Goal: Navigation & Orientation: Find specific page/section

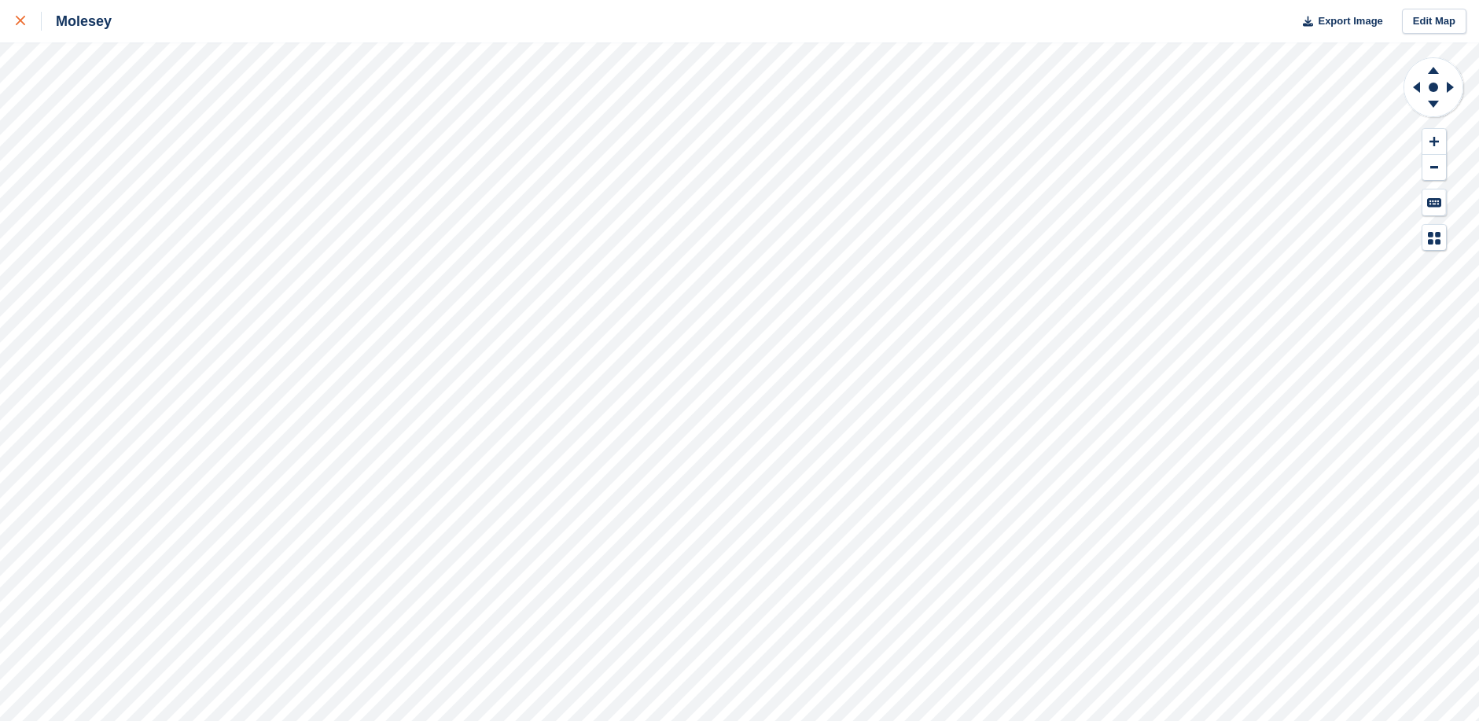
click at [17, 17] on icon at bounding box center [20, 20] width 9 height 9
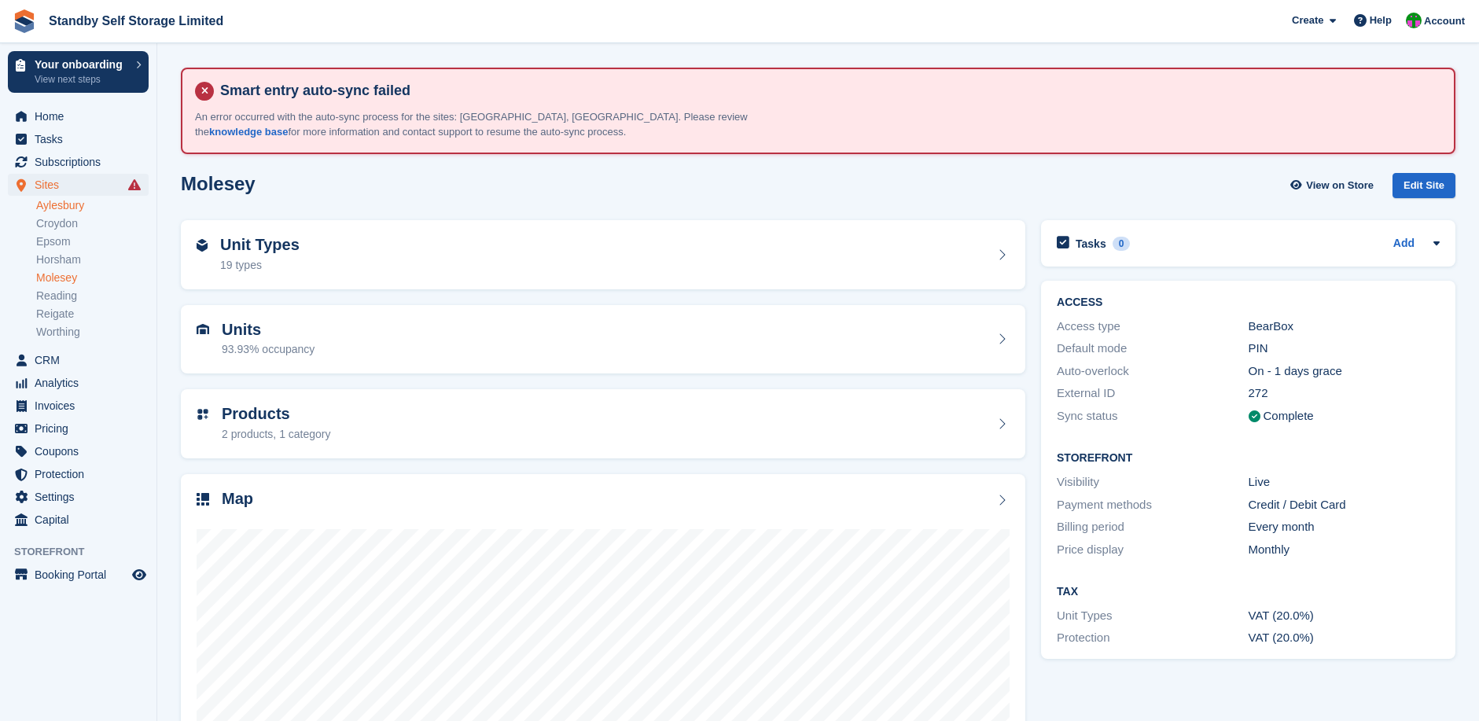
click at [68, 206] on link "Aylesbury" at bounding box center [92, 205] width 112 height 15
